Goal: Task Accomplishment & Management: Manage account settings

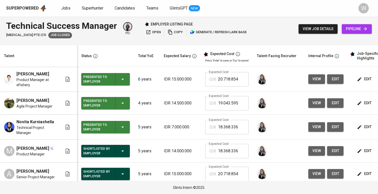
scroll to position [0, 1]
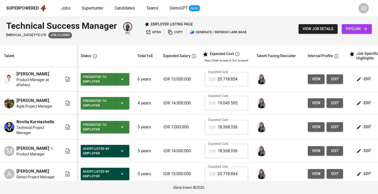
click at [65, 5] on div "Superpowered Jobs Superhunter Candidates Teams GlintsGPT NEW" at bounding box center [180, 8] width 349 height 8
click at [65, 8] on span "Jobs" at bounding box center [65, 8] width 9 height 5
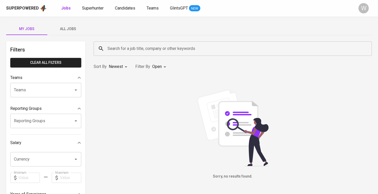
click at [77, 8] on div "Jobs Superhunter Candidates Teams GlintsGPT NEW" at bounding box center [130, 8] width 139 height 6
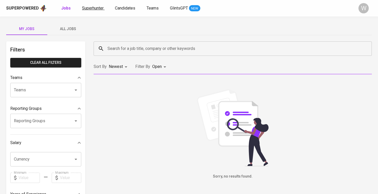
click at [87, 10] on span "Superhunter" at bounding box center [93, 8] width 22 height 5
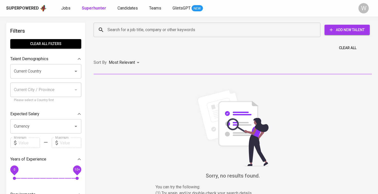
click at [118, 39] on div "Search for a job title, company or other keywords Search for a job title, compa…" at bounding box center [231, 29] width 284 height 23
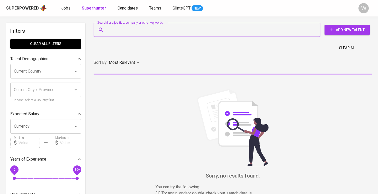
click at [118, 31] on input "Search for a job title, company or other keywords" at bounding box center [208, 30] width 204 height 10
paste input ": nahriputra@gmail.com"
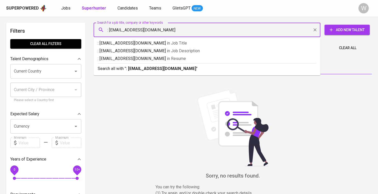
click at [111, 29] on input ": nahriputra@gmail.com" at bounding box center [208, 30] width 204 height 10
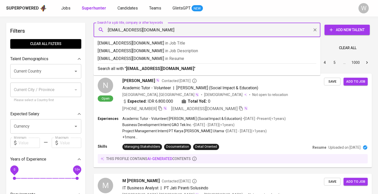
type input "nahriputra@gmail.com"
click at [127, 68] on b "nahriputra@gmail.com" at bounding box center [160, 68] width 68 height 5
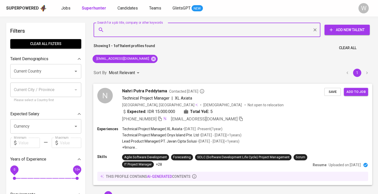
click at [156, 91] on span "Nahri Putra Peddytama" at bounding box center [144, 91] width 45 height 6
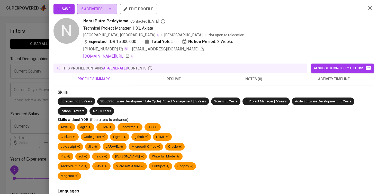
click at [95, 12] on button "5 Activities" at bounding box center [97, 9] width 40 height 10
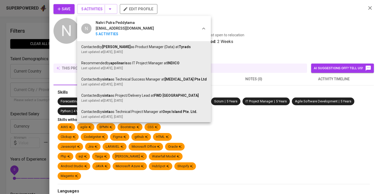
click at [316, 83] on div at bounding box center [189, 97] width 378 height 194
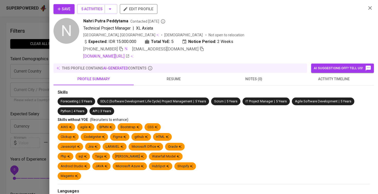
click at [316, 83] on button "activity timeline" at bounding box center [334, 79] width 80 height 12
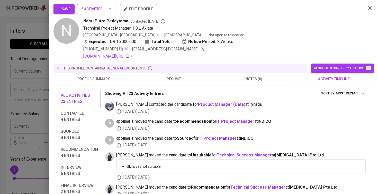
click at [58, 5] on button "Save" at bounding box center [63, 9] width 21 height 10
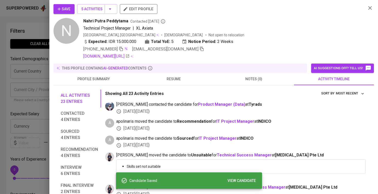
click at [170, 79] on span "resume" at bounding box center [174, 79] width 74 height 6
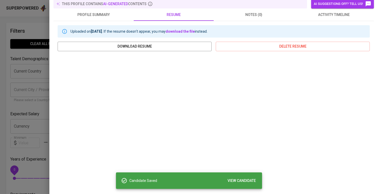
scroll to position [88, 0]
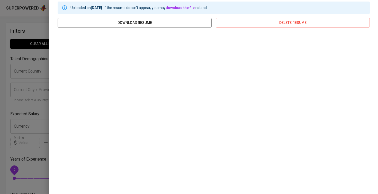
click at [22, 133] on div at bounding box center [189, 97] width 378 height 194
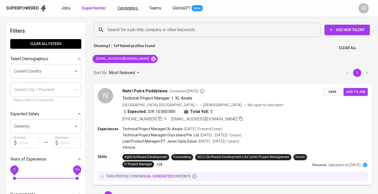
click at [125, 9] on span "Candidates" at bounding box center [127, 8] width 20 height 5
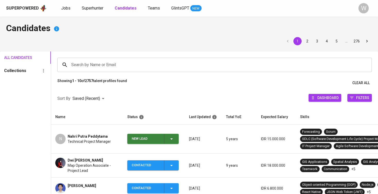
click at [173, 139] on icon "button" at bounding box center [171, 139] width 6 height 6
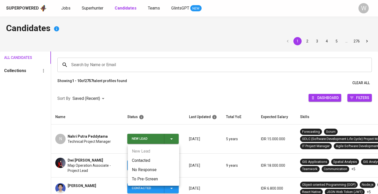
click at [153, 157] on li "Contacted" at bounding box center [153, 160] width 51 height 9
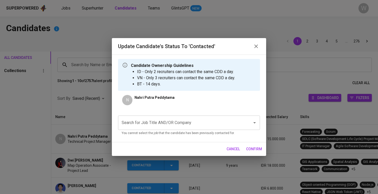
click at [166, 126] on input "Search for Job Title AND/OR Company" at bounding box center [181, 123] width 123 height 10
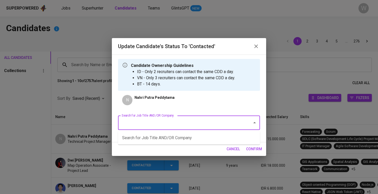
type input "T"
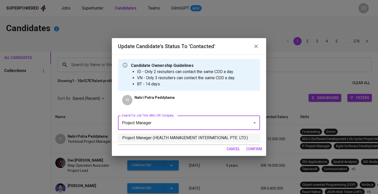
click at [143, 140] on li "Project Manager (HEALTH MANAGEMENT INTERNATIONAL PTE. LTD.)" at bounding box center [189, 137] width 142 height 9
type input "Project Manager"
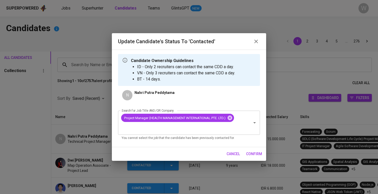
click at [254, 156] on span "confirm" at bounding box center [254, 154] width 16 height 6
